Goal: Obtain resource: Obtain resource

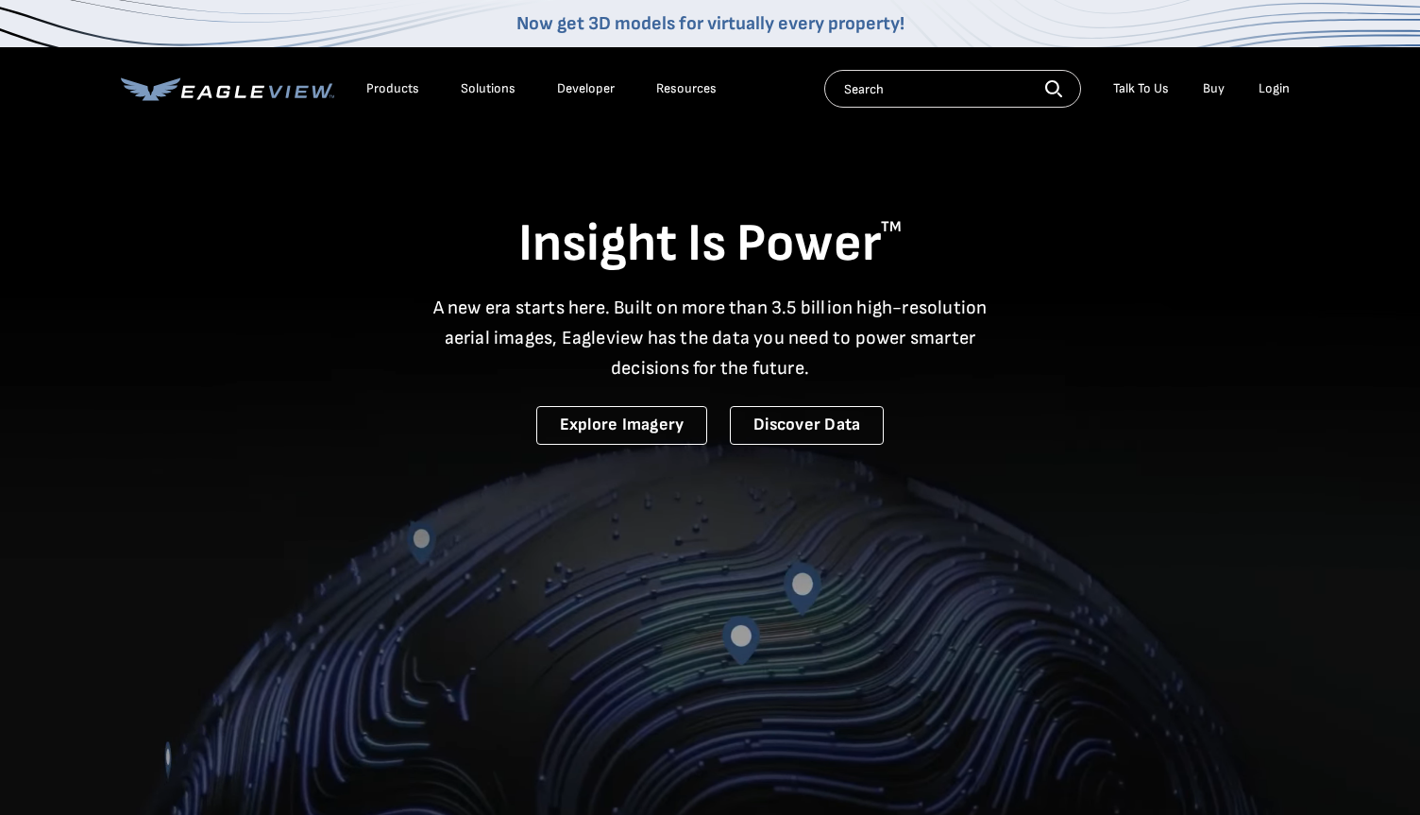
click at [1279, 85] on div "Login" at bounding box center [1273, 88] width 31 height 17
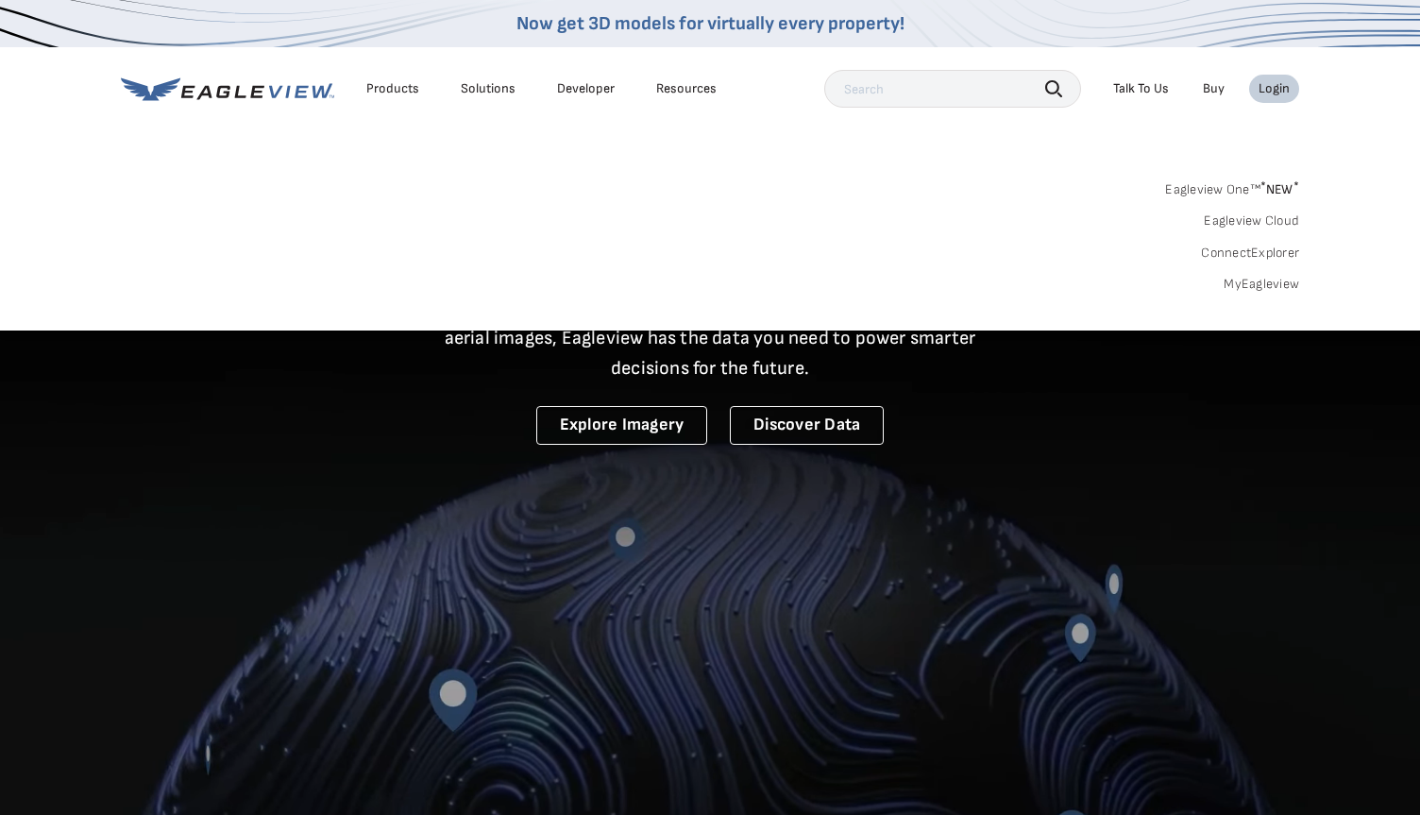
click at [1270, 297] on div "Search Products Our Product Areas Imagery 1-Inch GSD Aerial Imagery *" at bounding box center [710, 241] width 1420 height 177
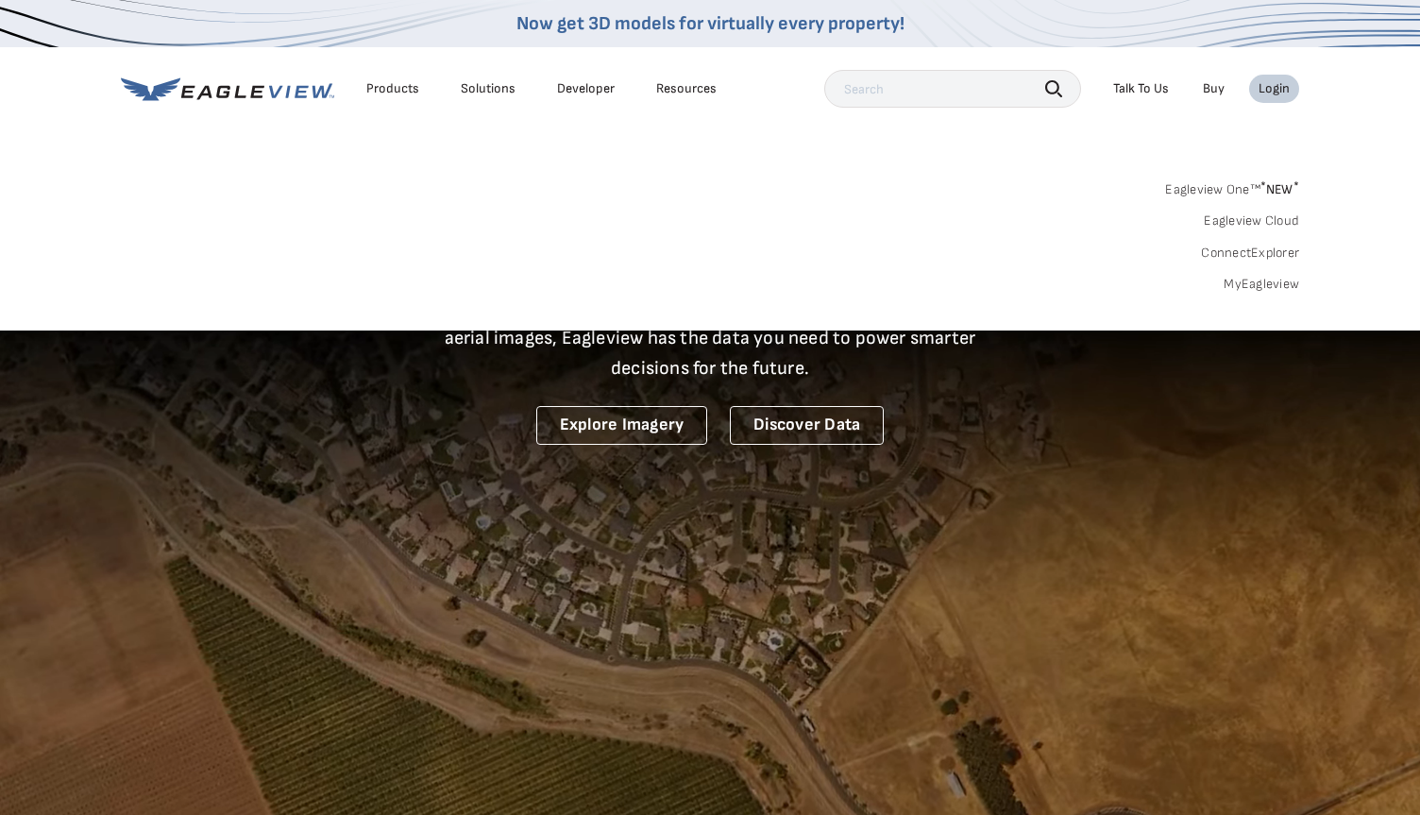
click at [1267, 285] on link "MyEagleview" at bounding box center [1262, 284] width 76 height 17
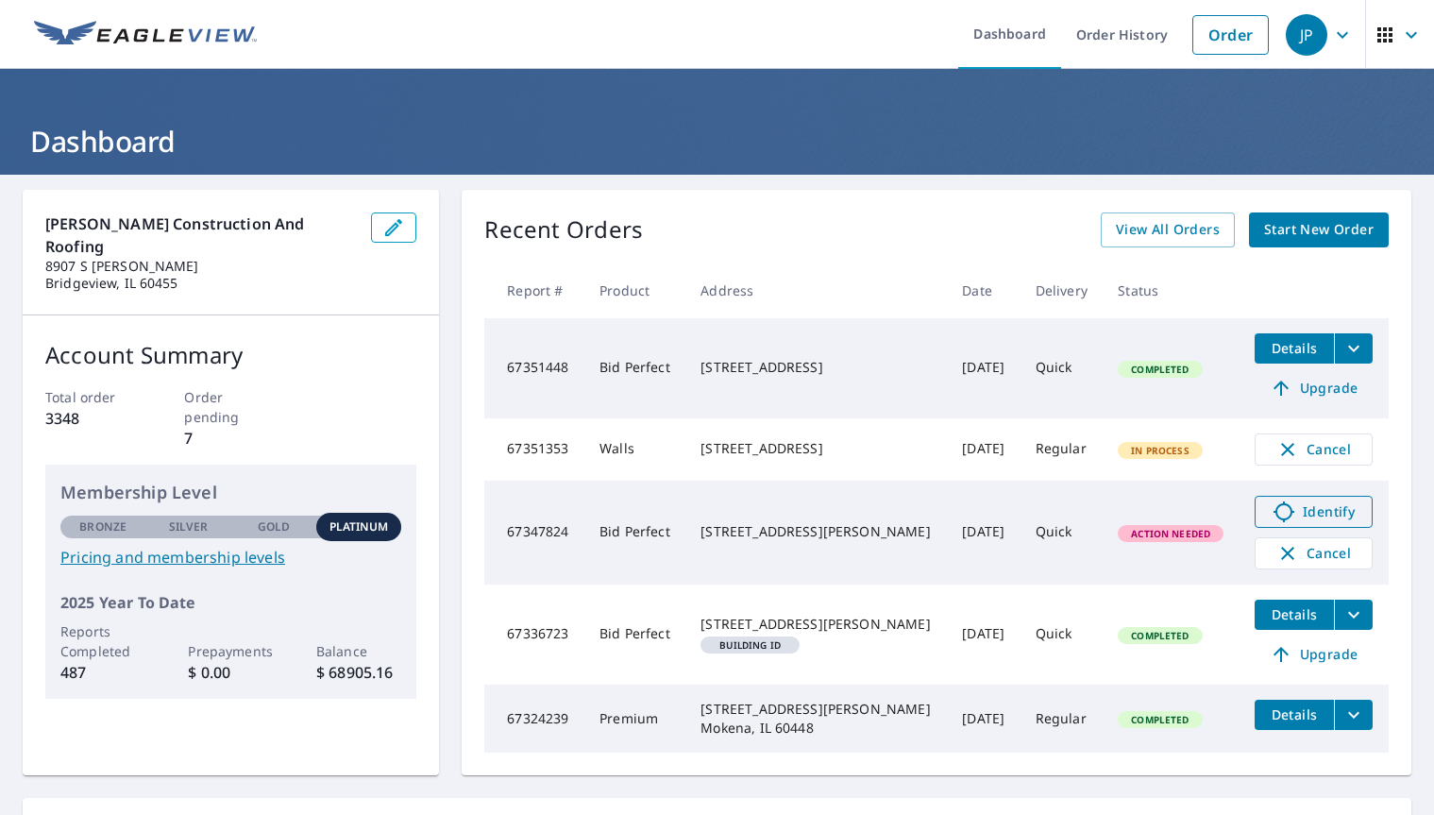
click at [1309, 511] on span "Identify" at bounding box center [1313, 511] width 93 height 23
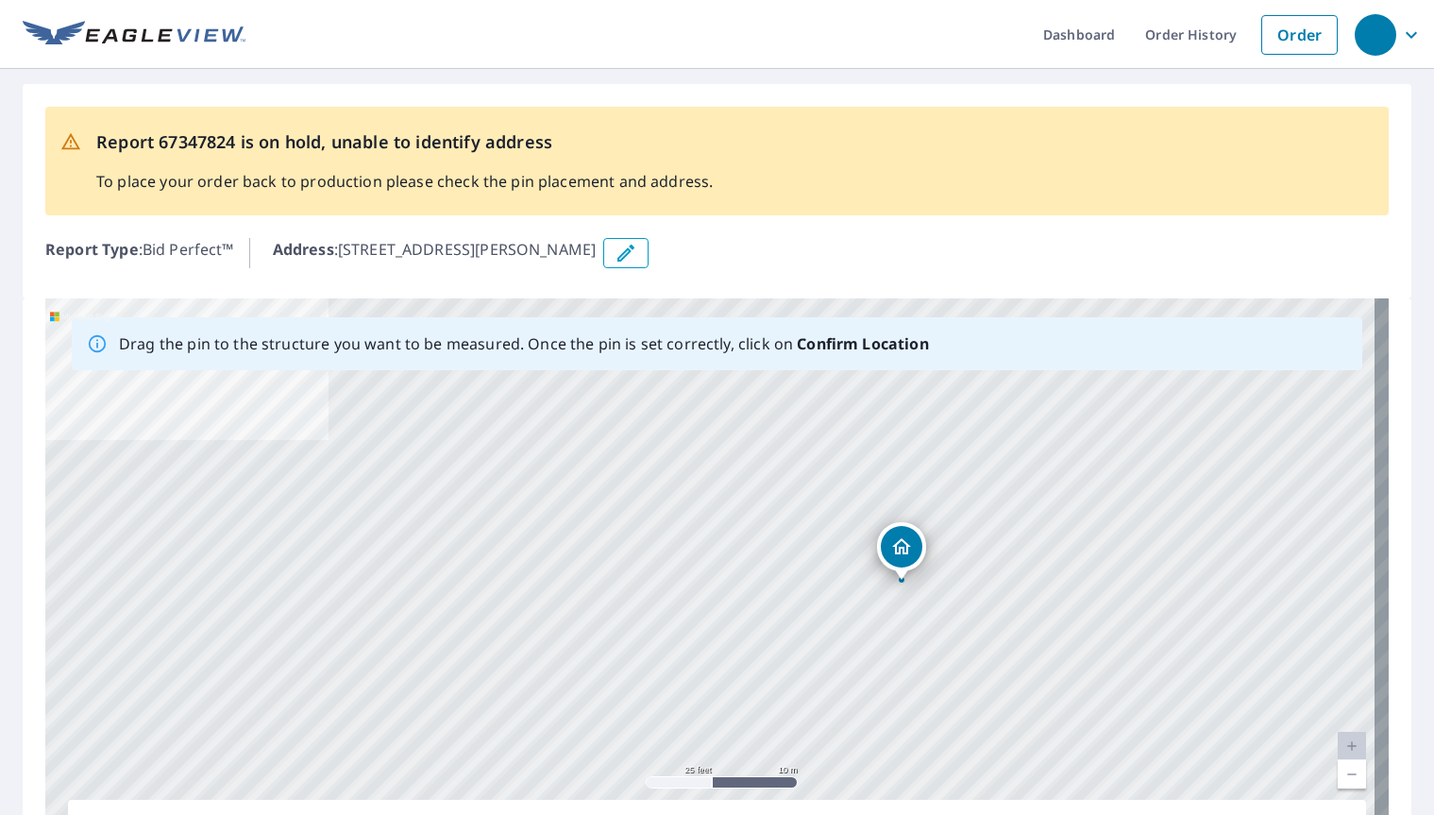
drag, startPoint x: 710, startPoint y: 556, endPoint x: 902, endPoint y: 545, distance: 192.0
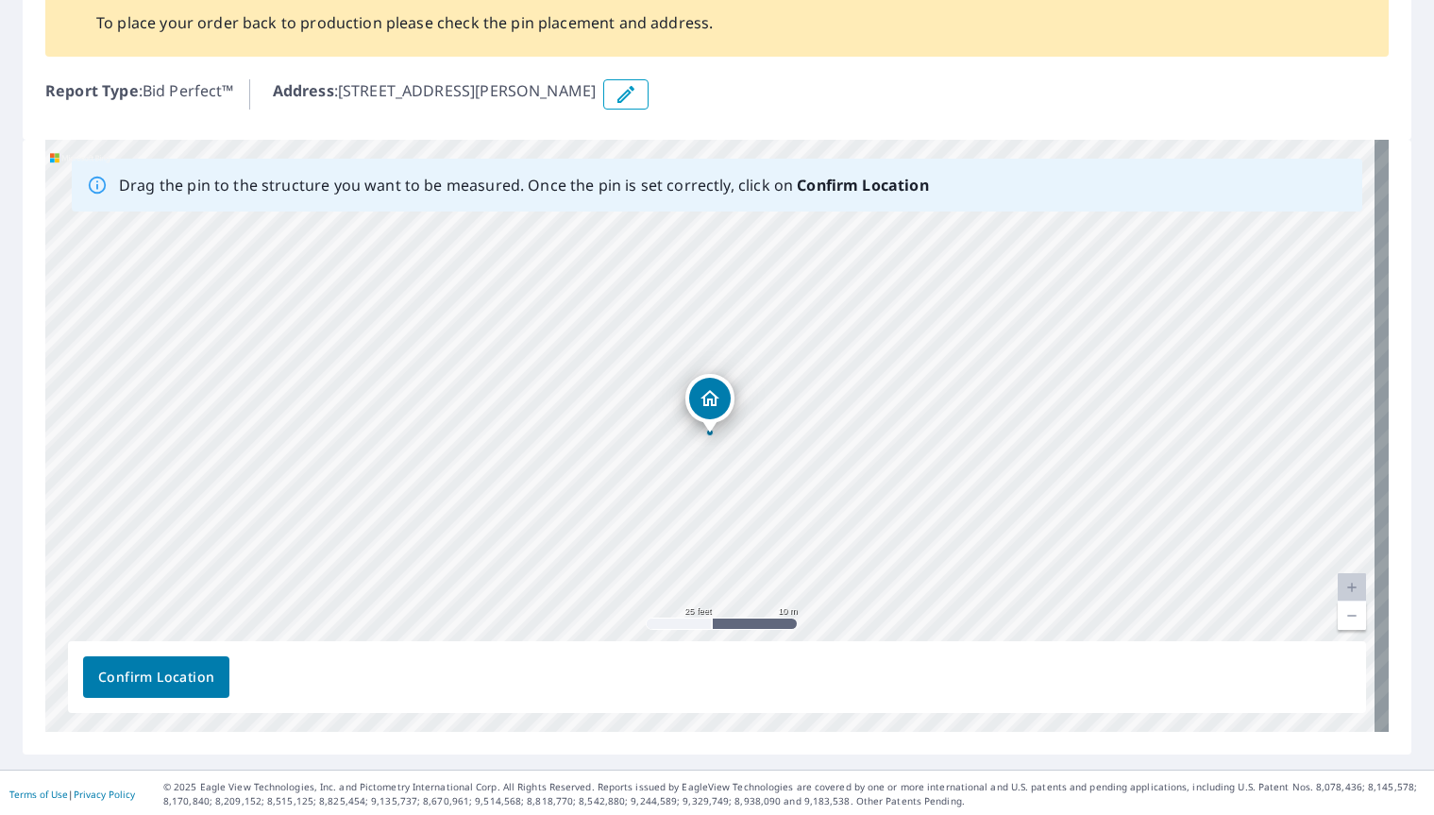
scroll to position [161, 0]
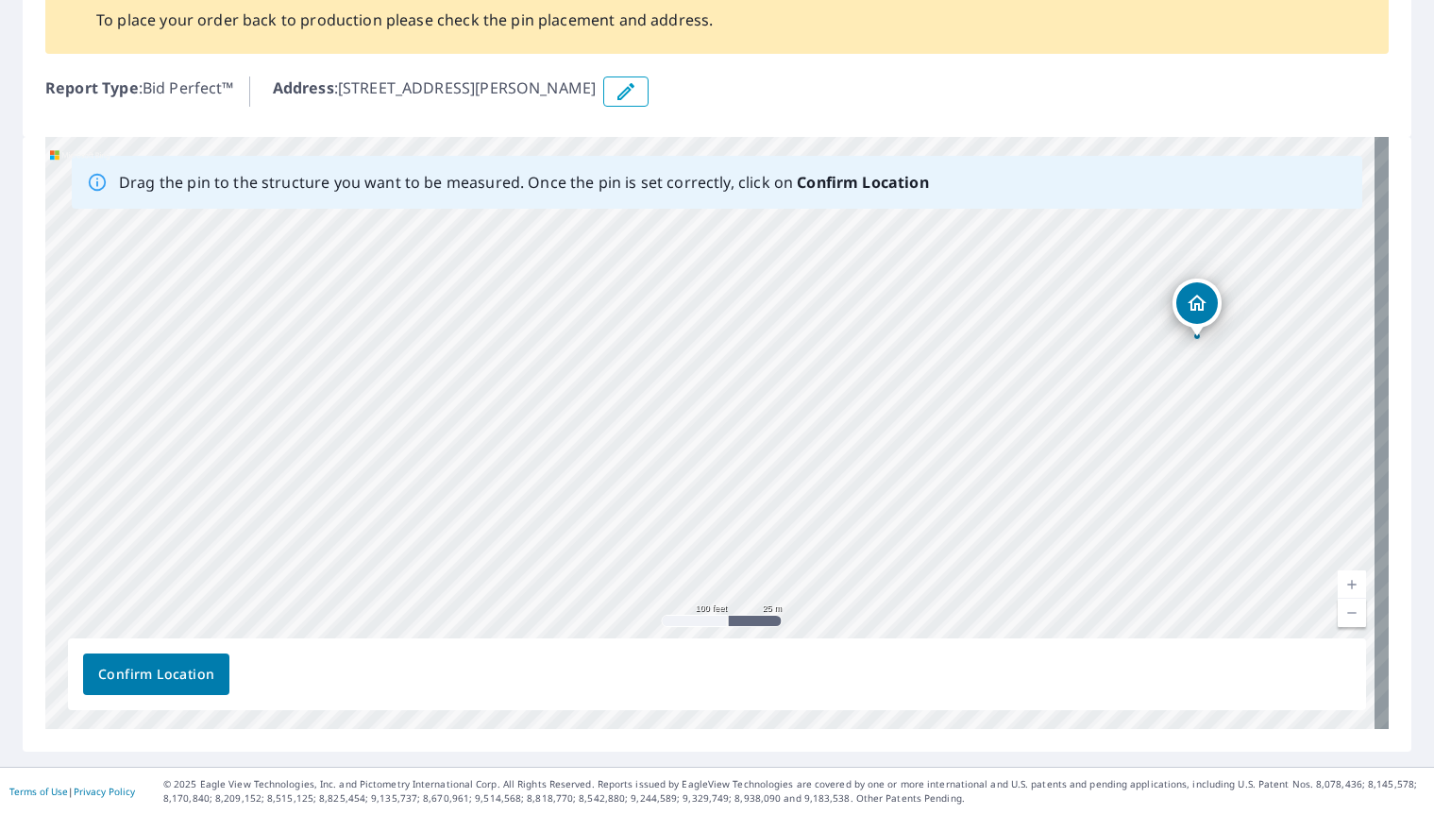
click at [192, 666] on span "Confirm Location" at bounding box center [156, 675] width 116 height 24
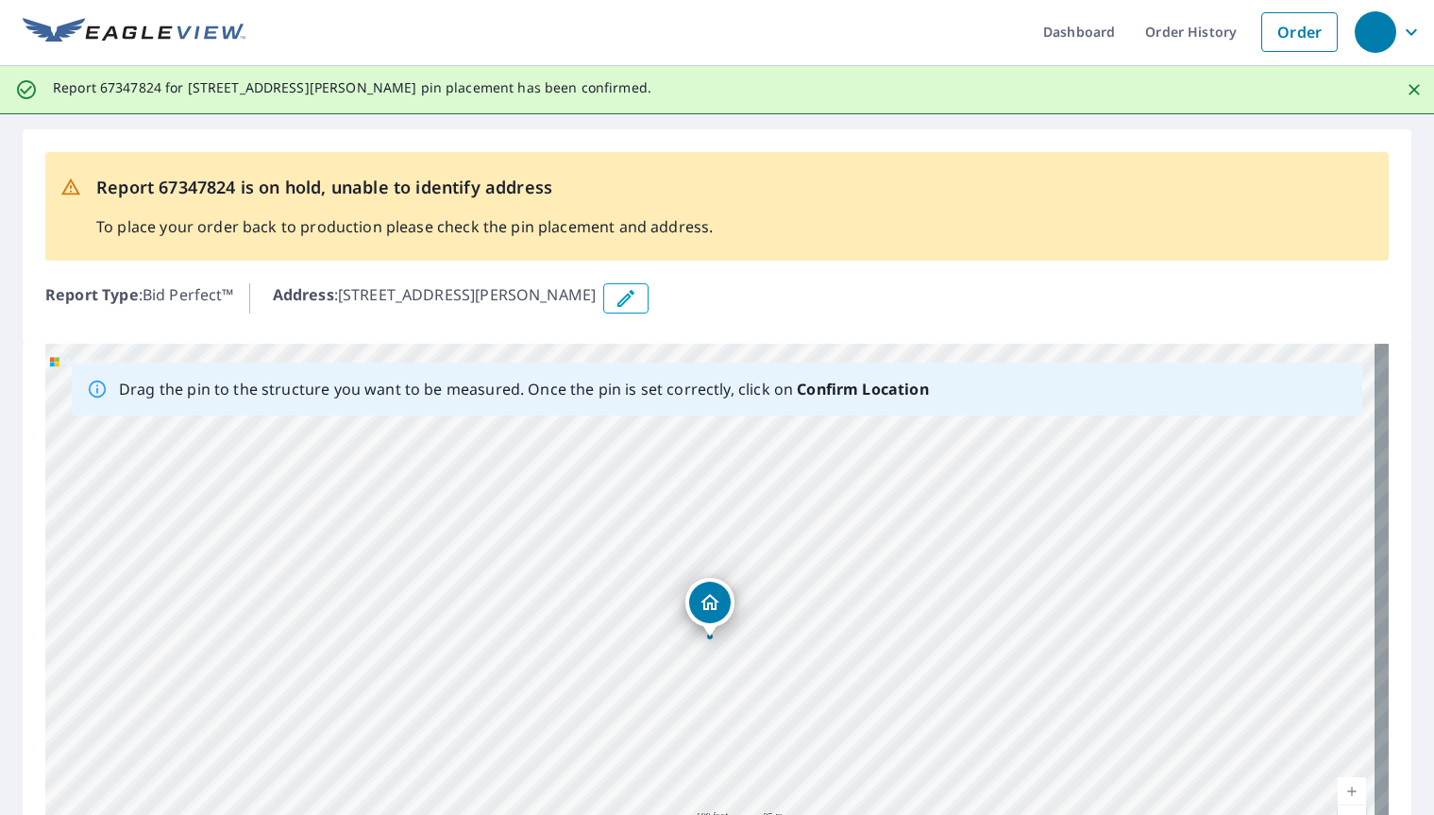
scroll to position [0, 0]
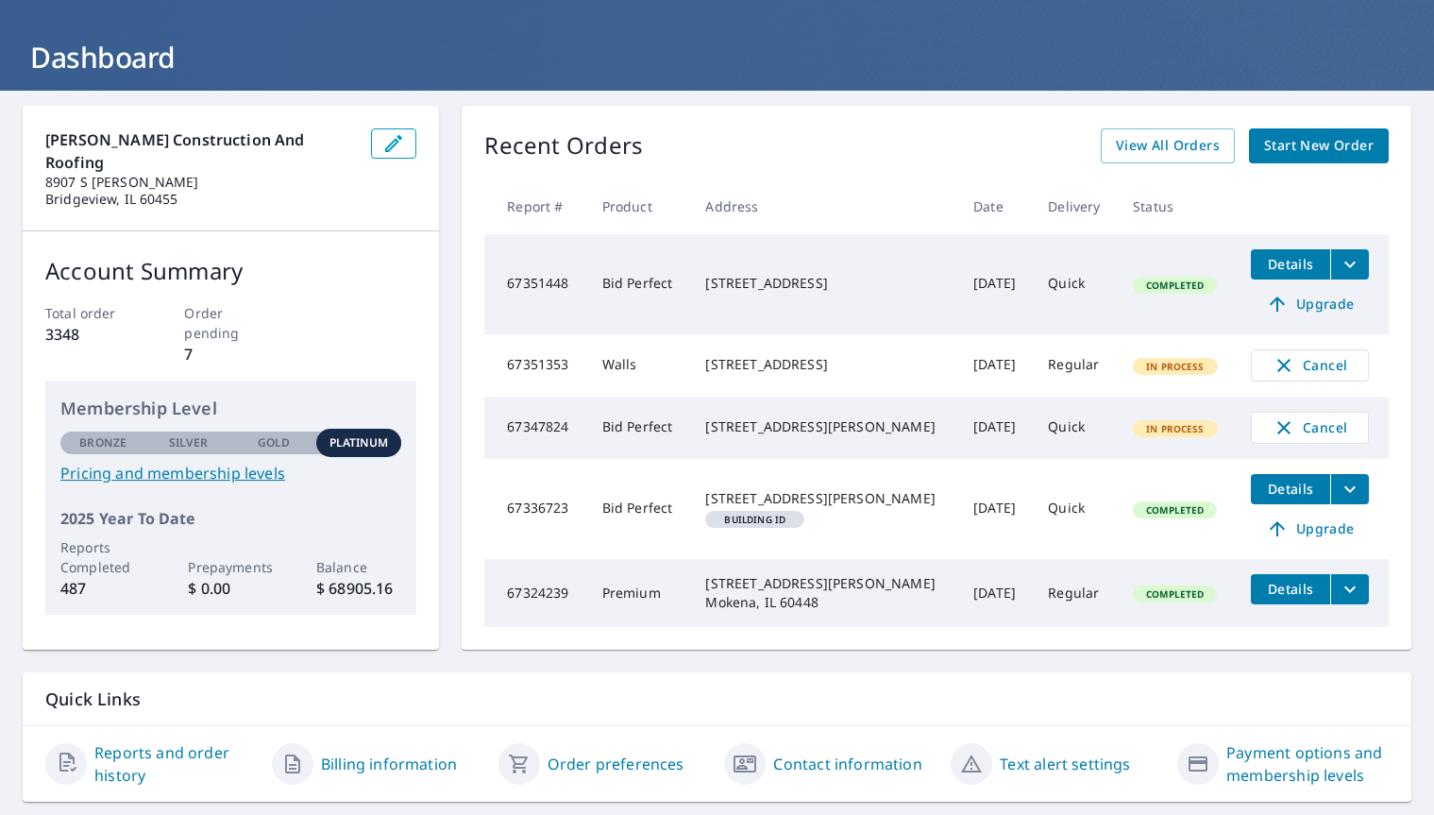
scroll to position [51, 0]
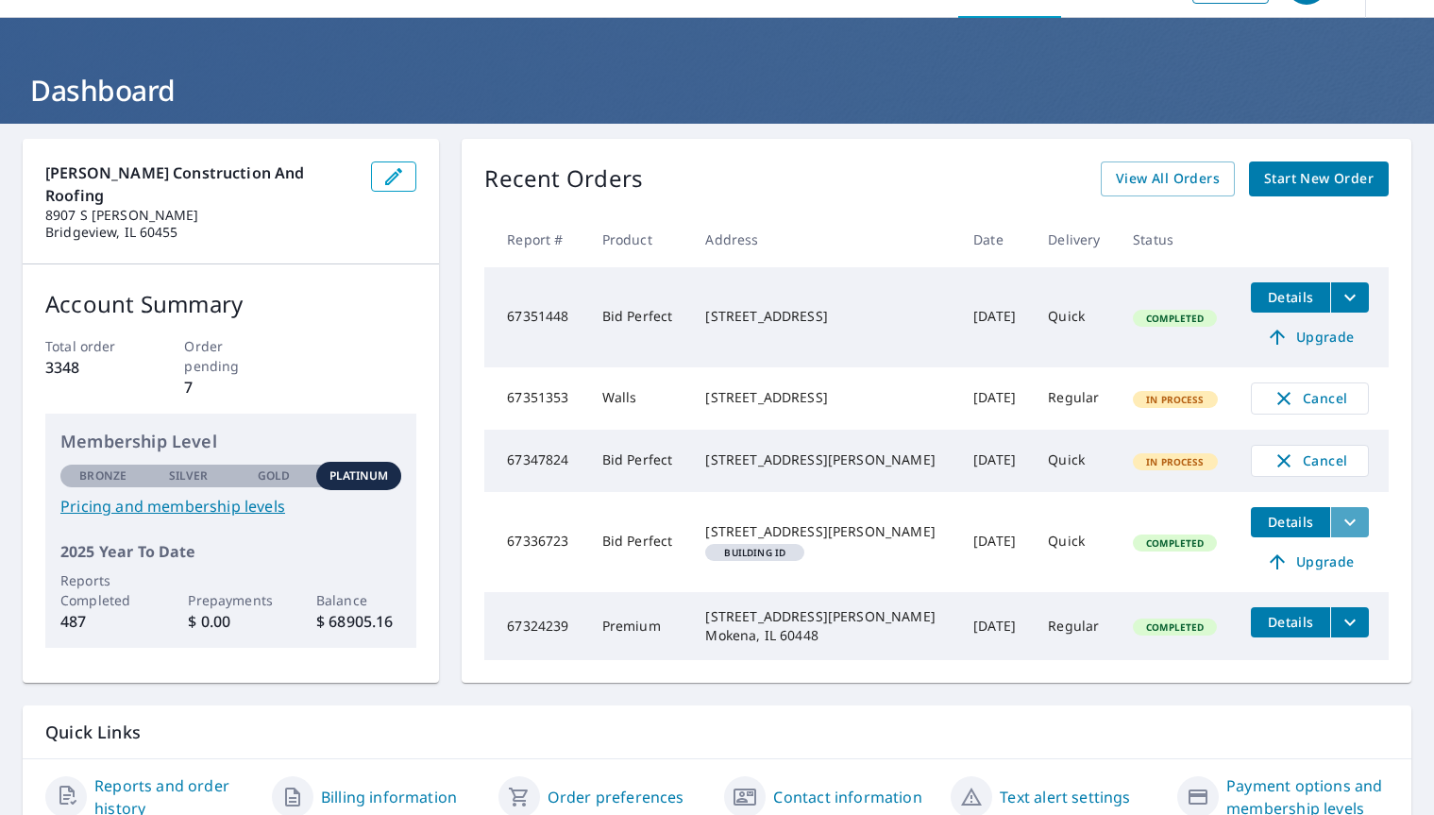
click at [1339, 533] on icon "filesDropdownBtn-67336723" at bounding box center [1350, 522] width 23 height 23
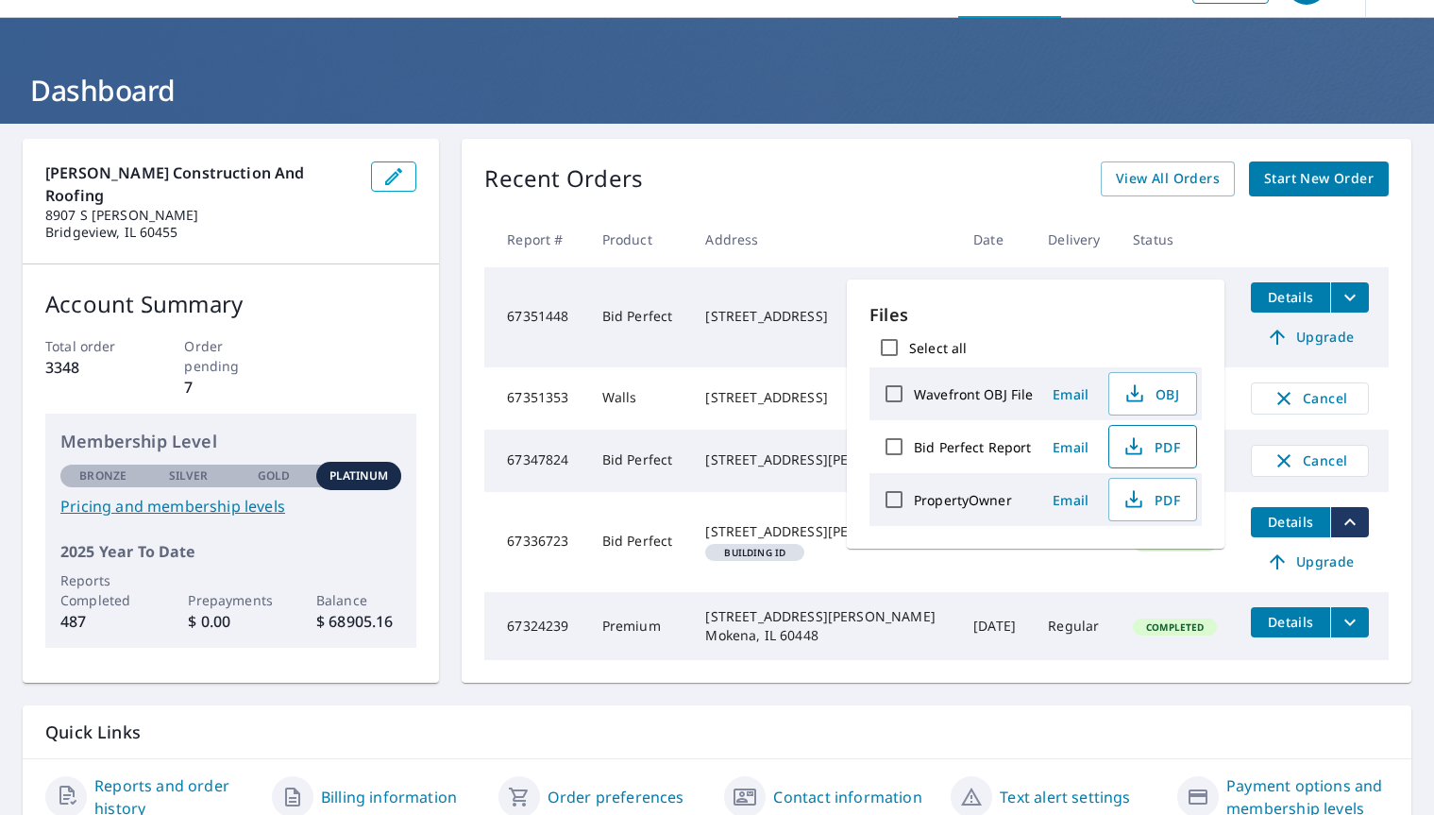
click at [1159, 449] on span "PDF" at bounding box center [1151, 446] width 60 height 23
